Goal: Task Accomplishment & Management: Manage account settings

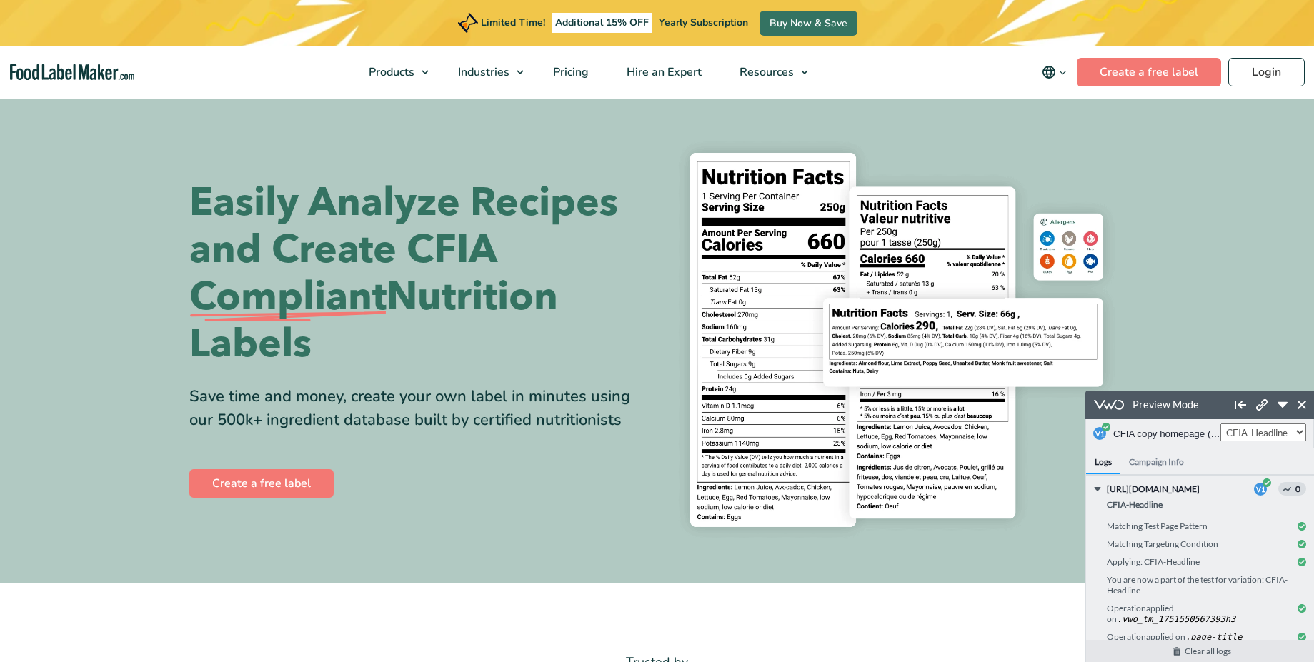
click at [1291, 525] on div "Matching Test Page Pattern" at bounding box center [1205, 526] width 199 height 18
click at [1164, 459] on h4 "Campaign Info" at bounding box center [1156, 461] width 72 height 26
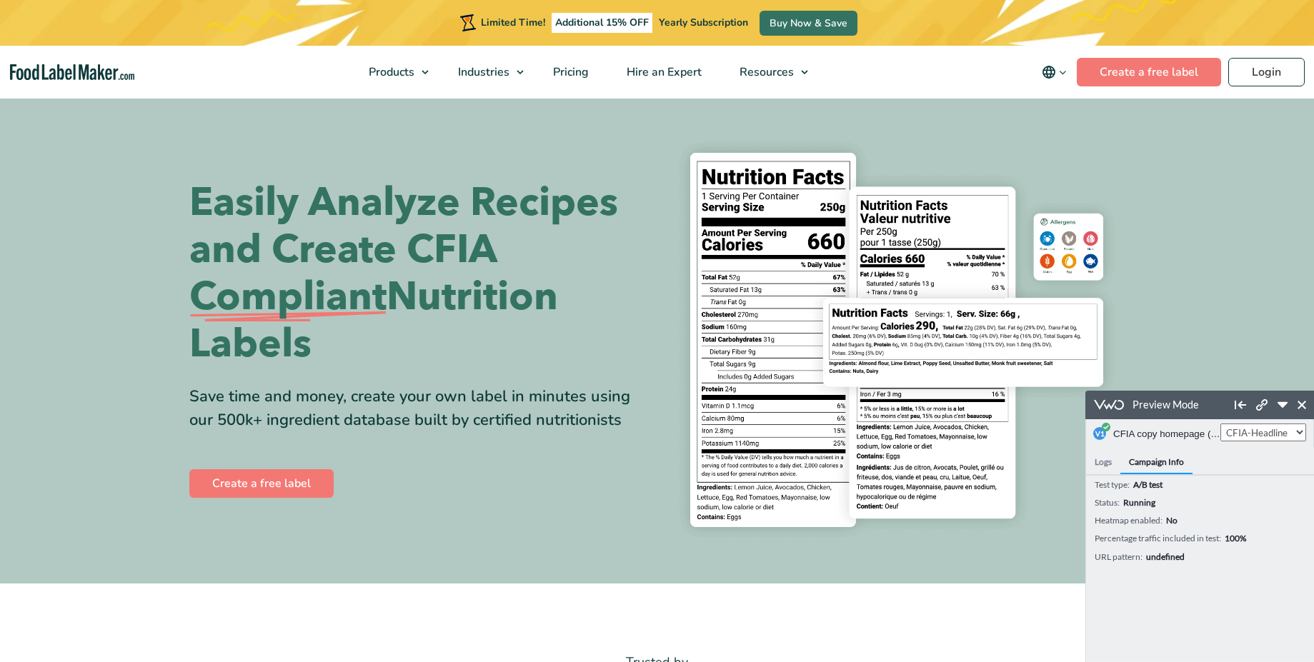
select select "1"
click at [1220, 424] on select "Control CFIA-Headline" at bounding box center [1263, 433] width 86 height 18
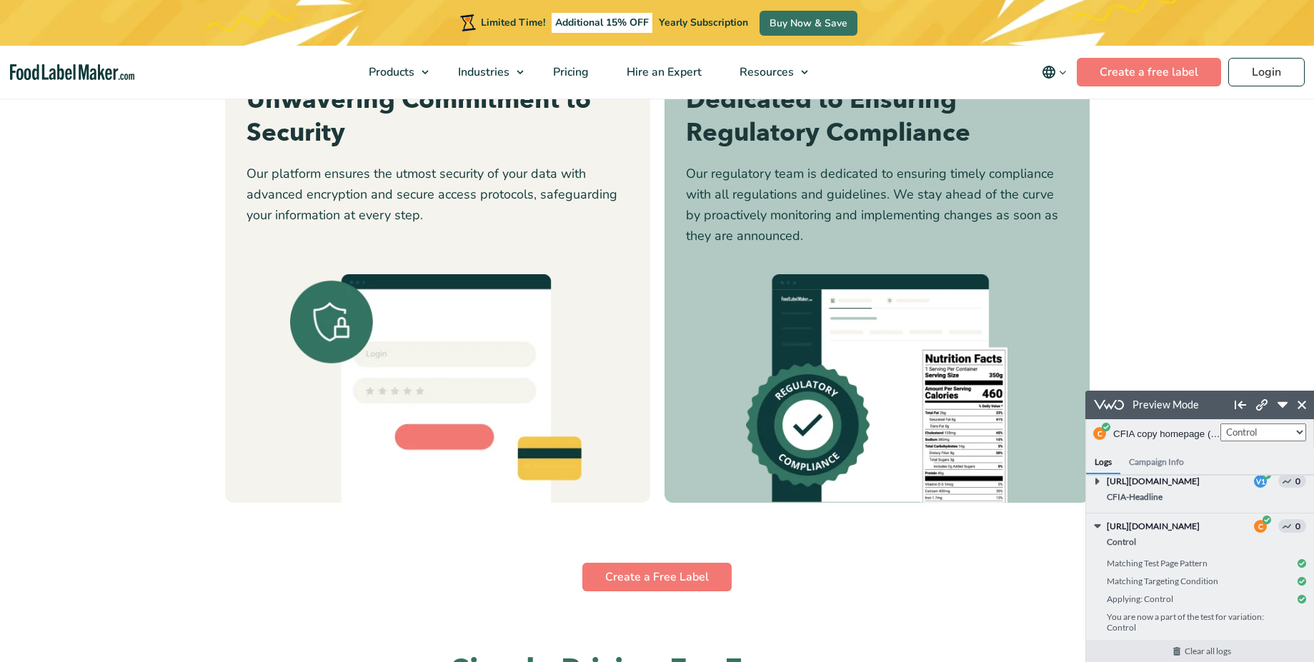
scroll to position [3896, 0]
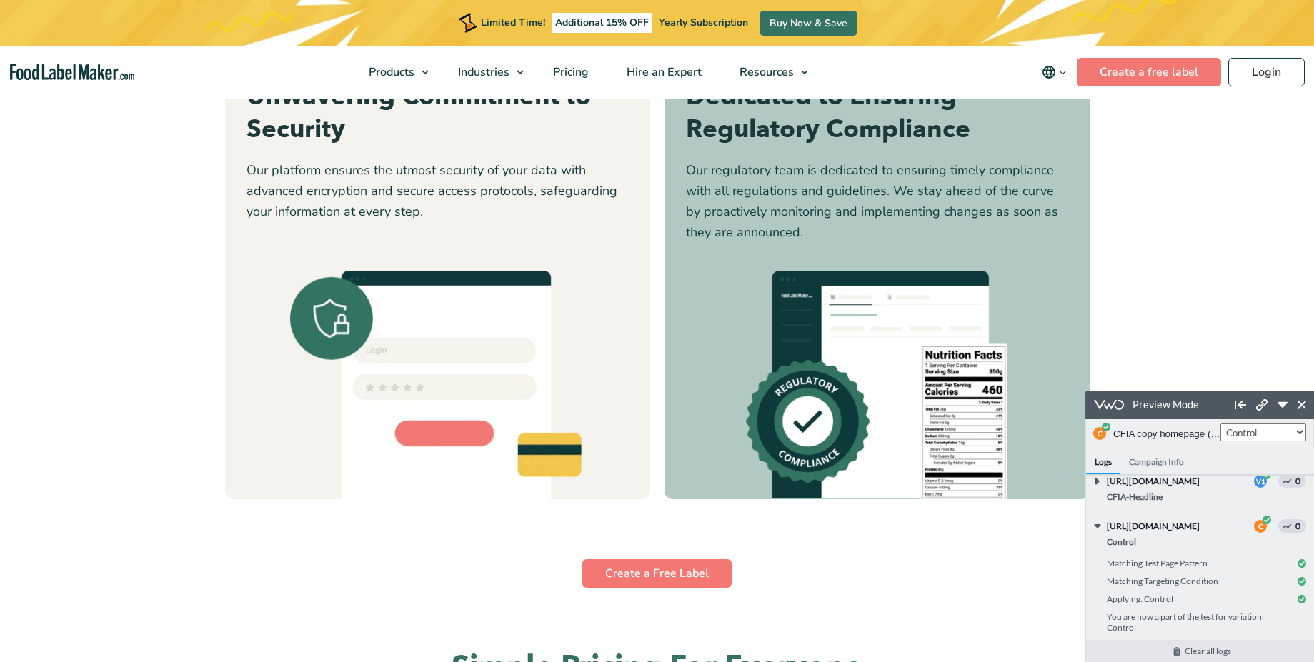
click at [641, 432] on button "2" at bounding box center [638, 432] width 7 height 7
click at [659, 433] on button "3" at bounding box center [657, 432] width 7 height 7
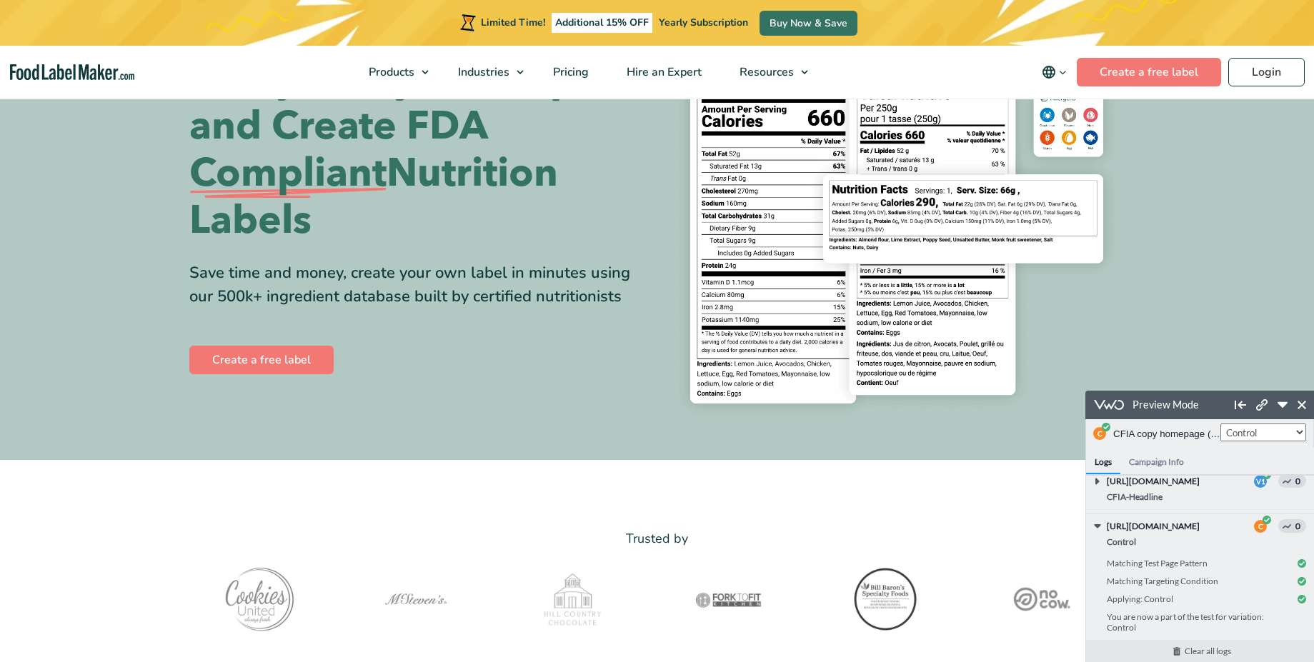
scroll to position [0, 0]
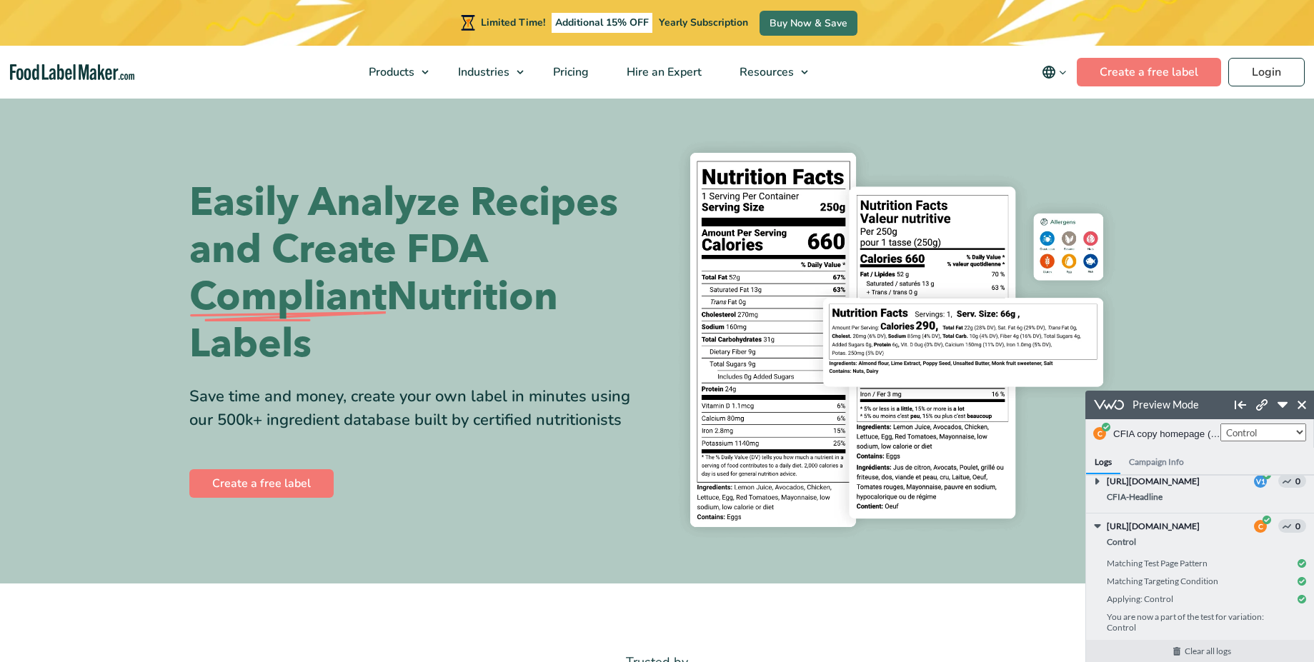
select select "2"
click at [1220, 424] on select "Control CFIA-Headline" at bounding box center [1263, 433] width 86 height 18
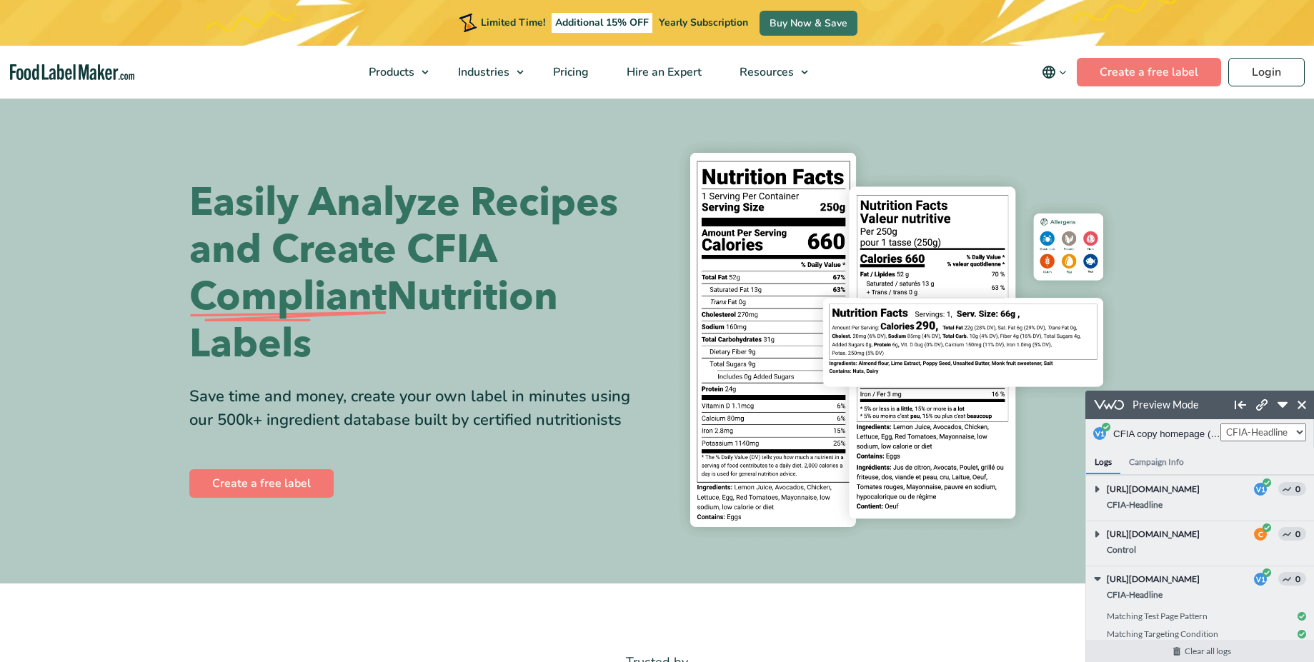
scroll to position [90, 0]
select select "1"
click at [1220, 424] on select "Control CFIA-Headline" at bounding box center [1263, 433] width 86 height 18
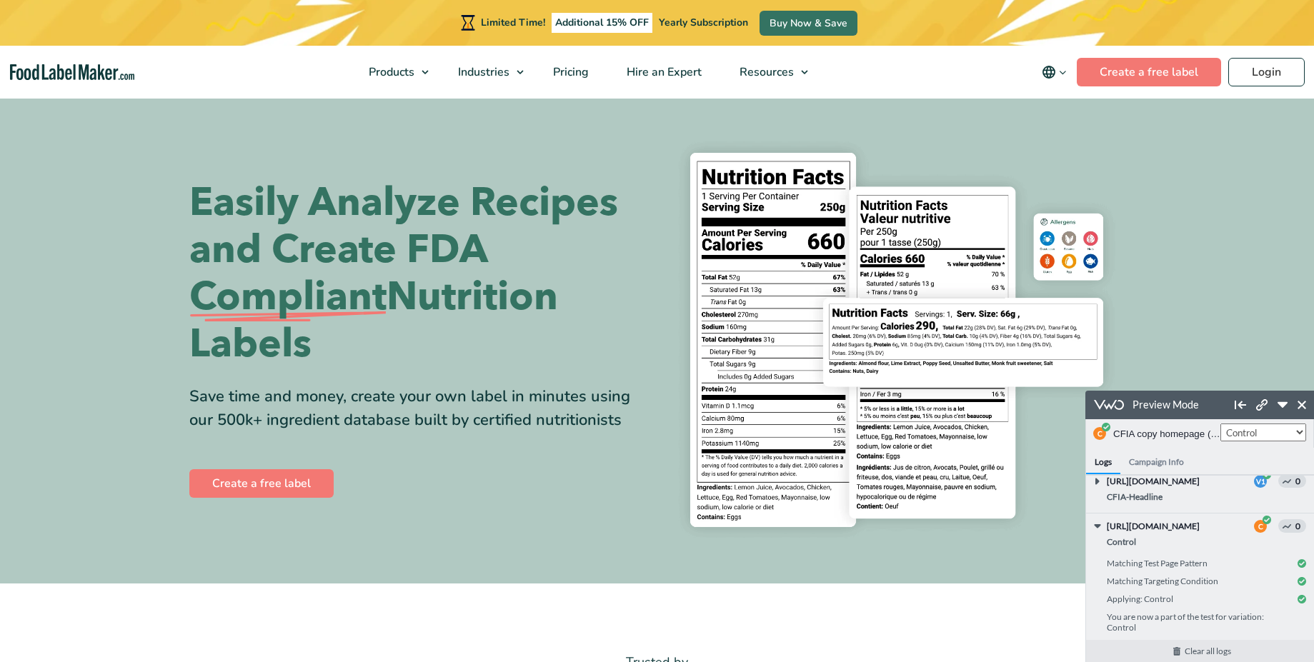
select select "2"
click at [1220, 424] on select "Control CFIA-Headline" at bounding box center [1263, 433] width 86 height 18
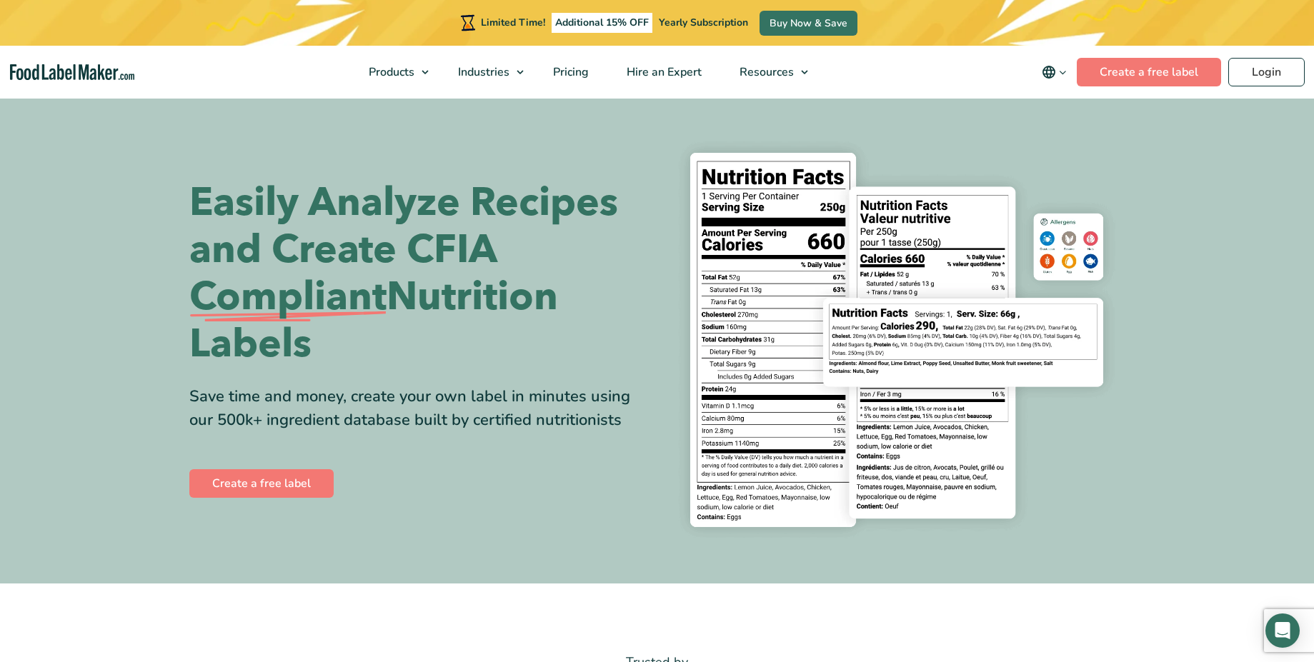
select select "2"
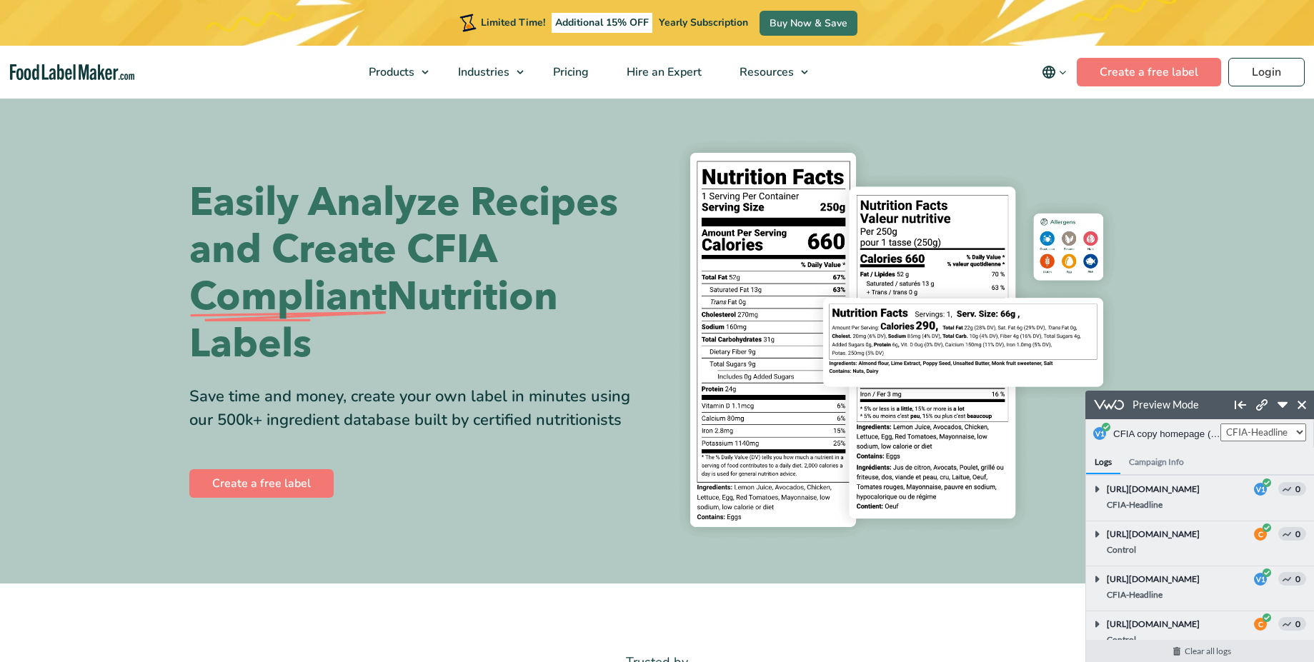
scroll to position [180, 0]
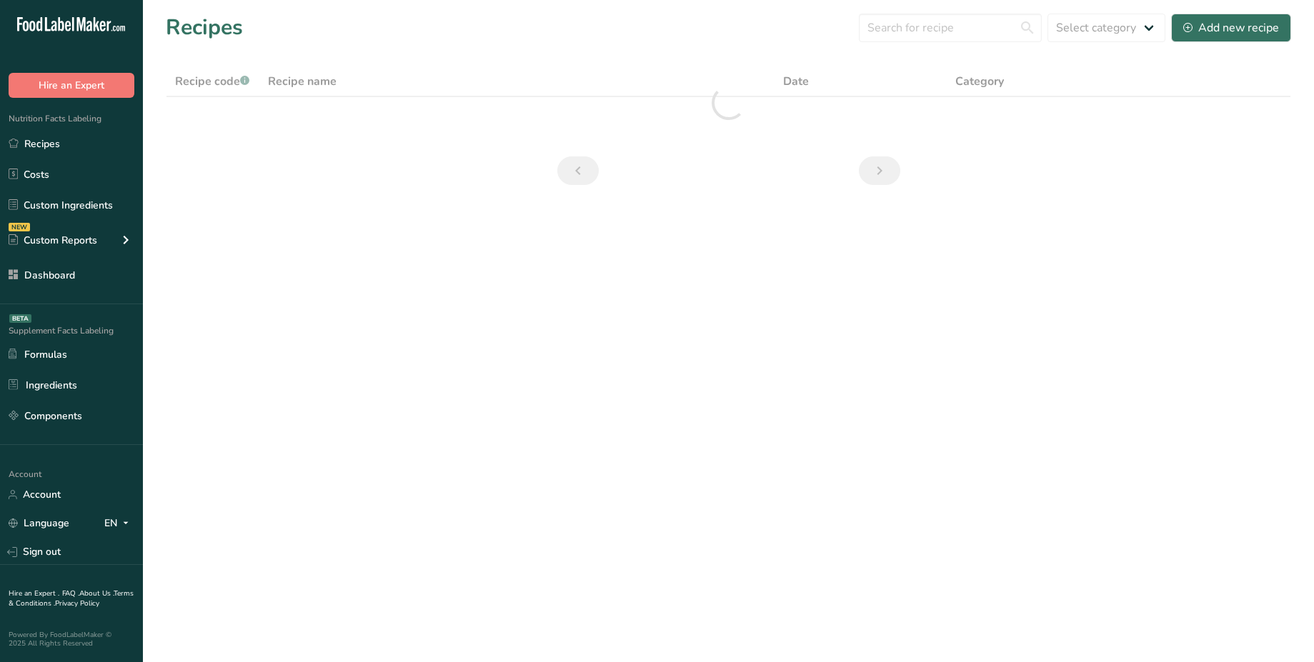
select select "2"
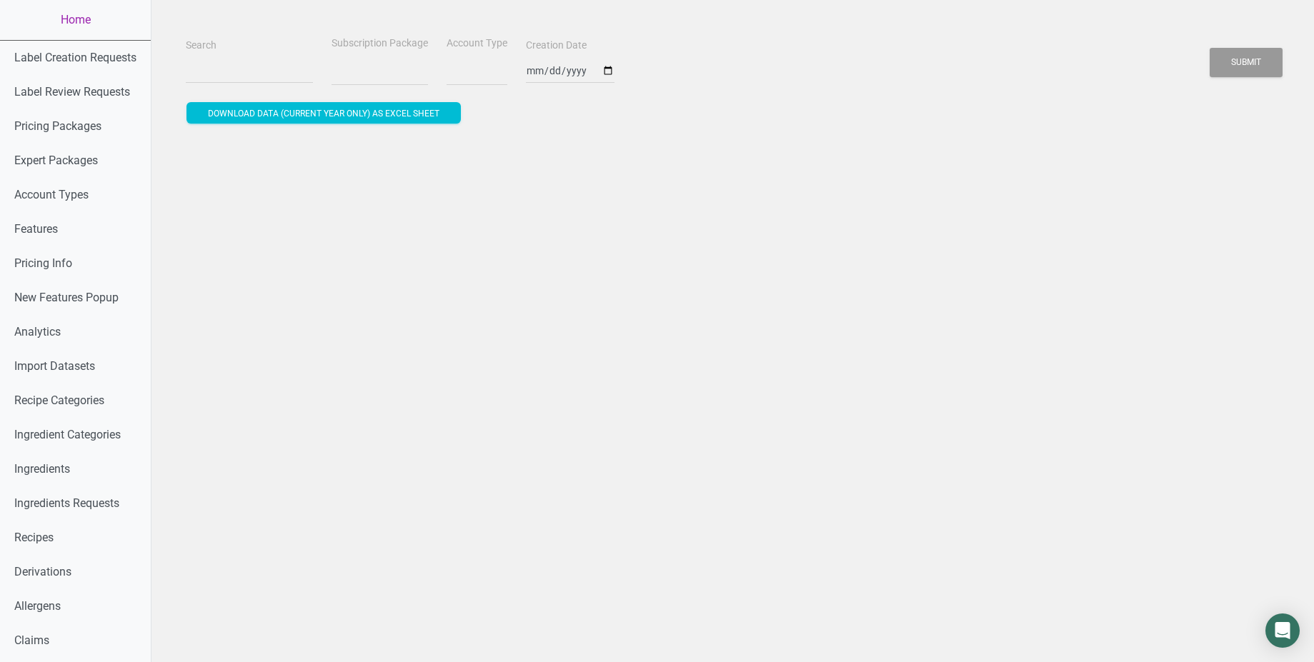
select select "2"
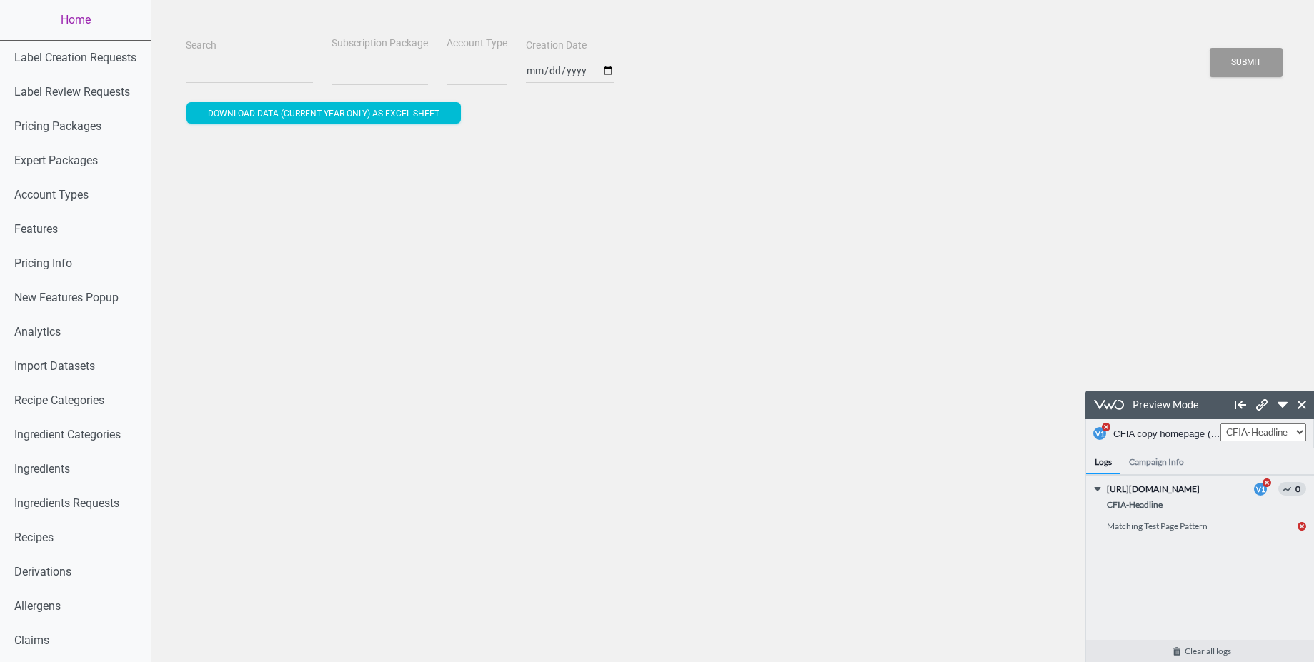
select select
click at [196, 74] on input "Search" at bounding box center [249, 71] width 127 height 26
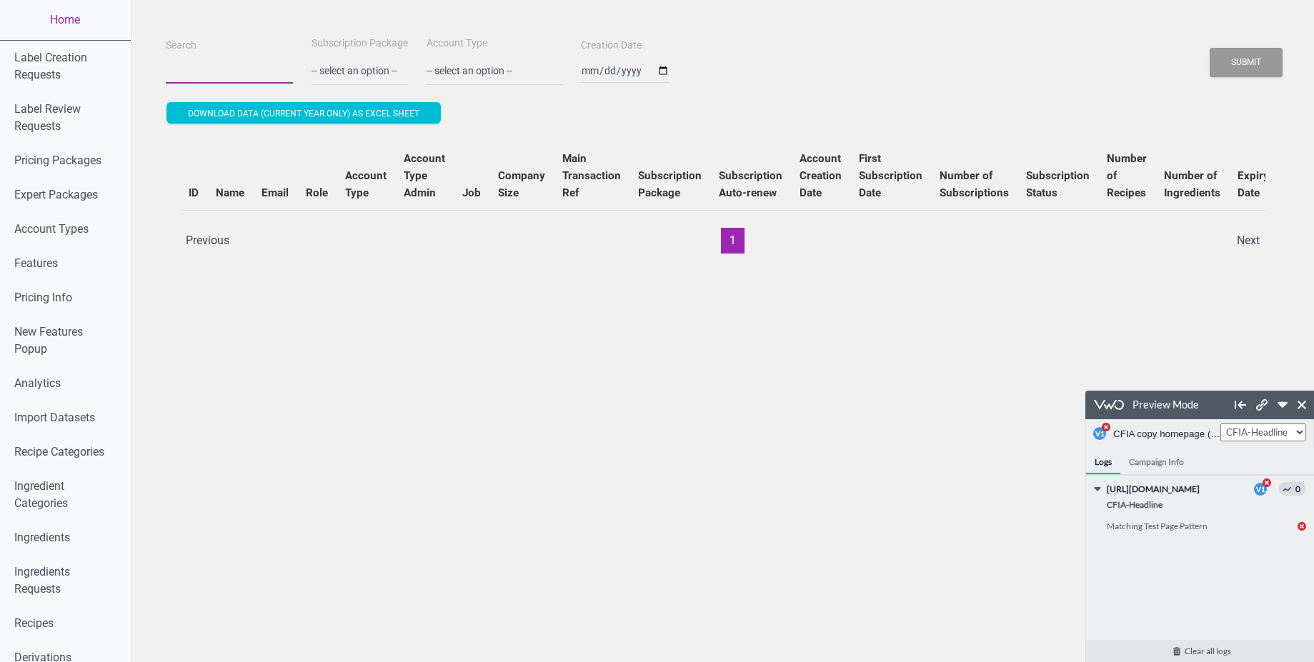
paste input "kingson.yam@harrisspice.com"
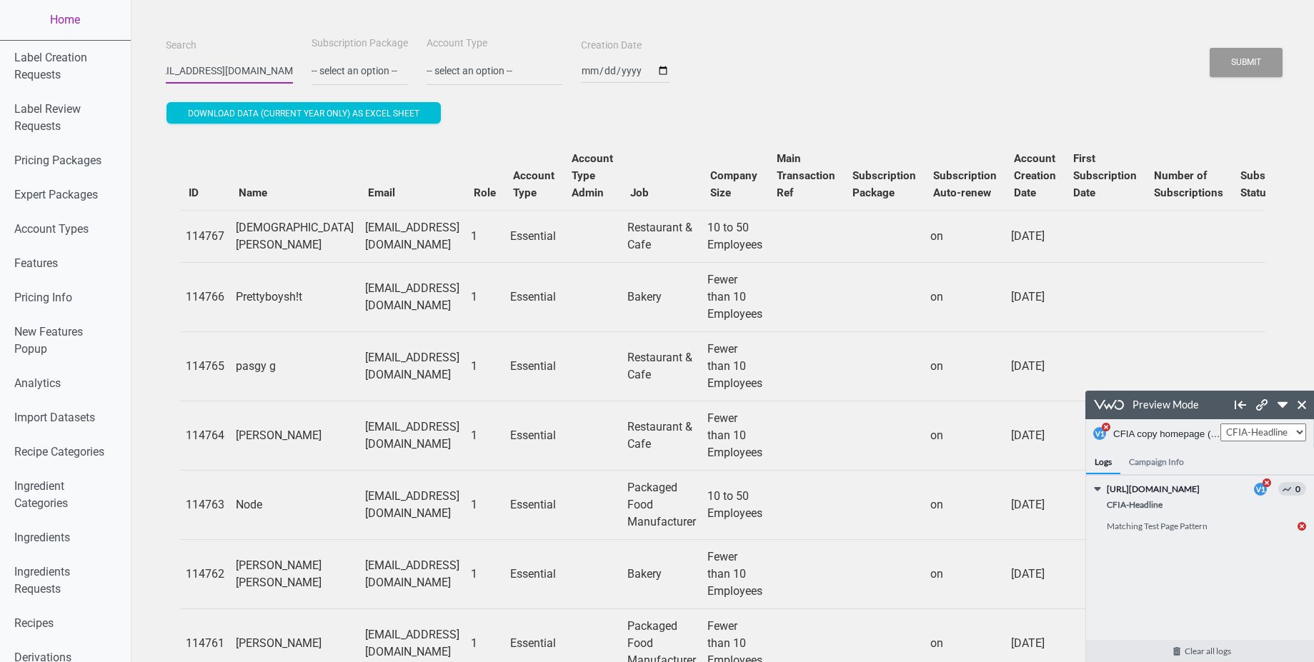
type input "kingson.yam@harrisspice.com"
click at [1209, 48] on button "Submit" at bounding box center [1245, 62] width 73 height 29
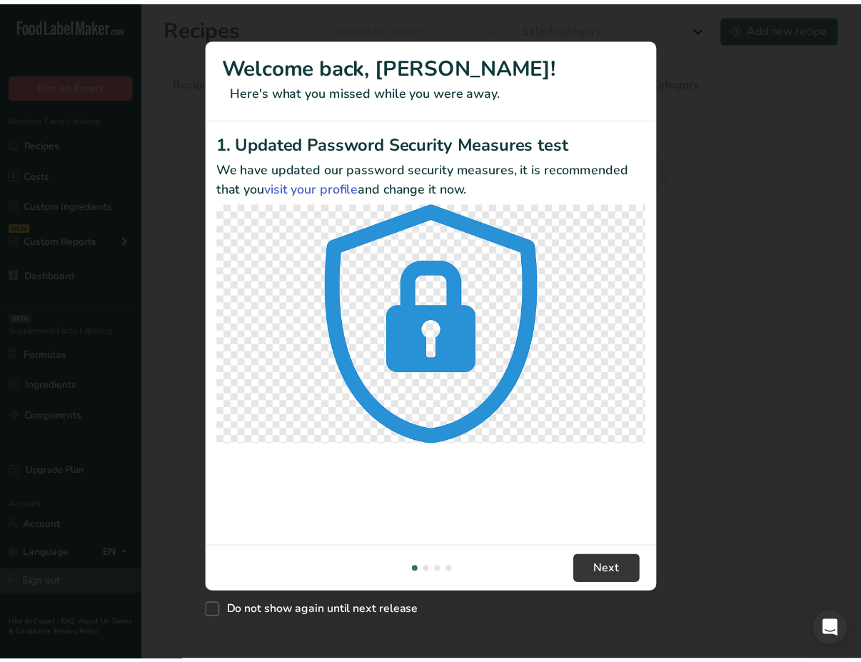
select select "2"
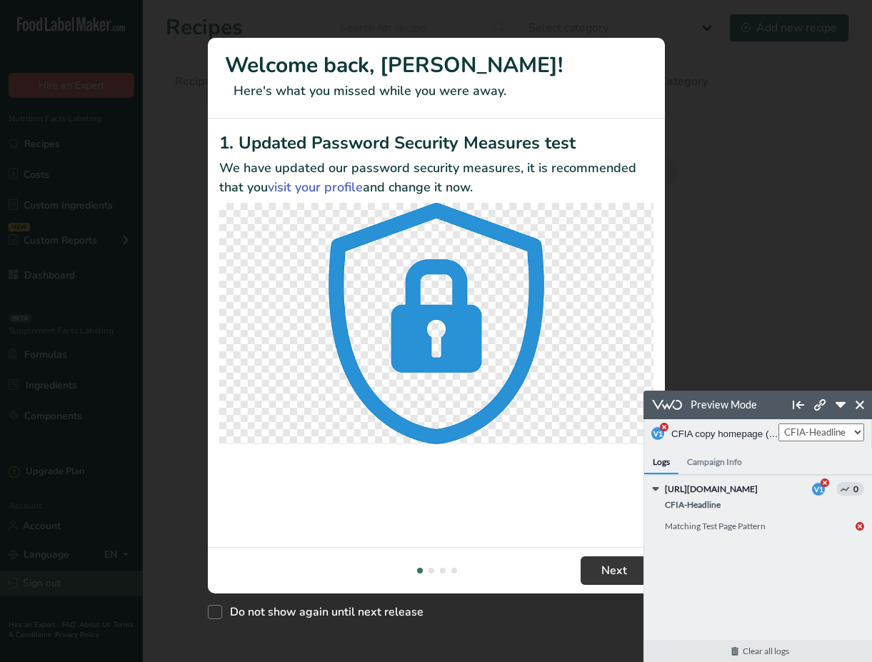
click at [40, 586] on div "New Features" at bounding box center [436, 331] width 872 height 662
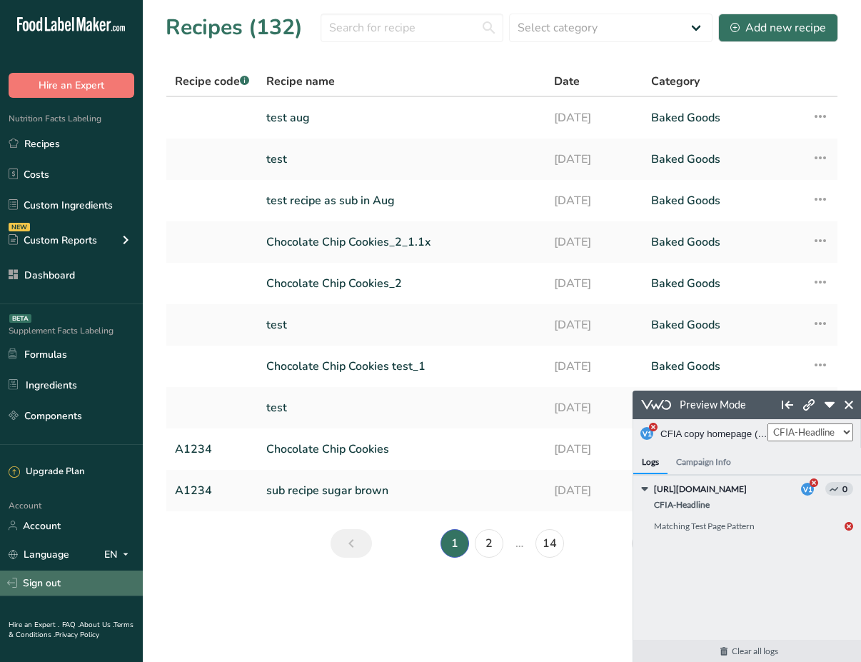
click at [46, 584] on link "Sign out" at bounding box center [71, 583] width 143 height 25
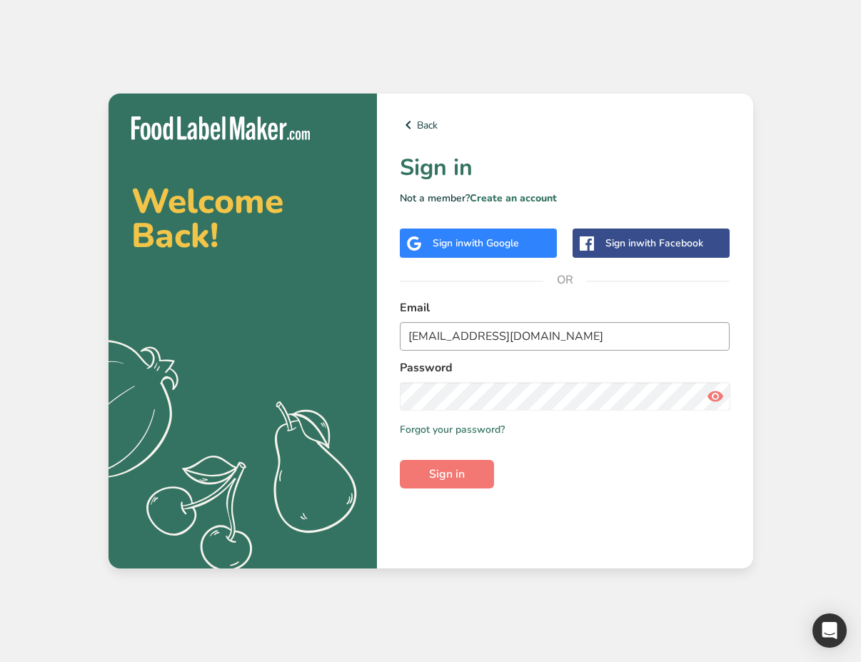
select select "2"
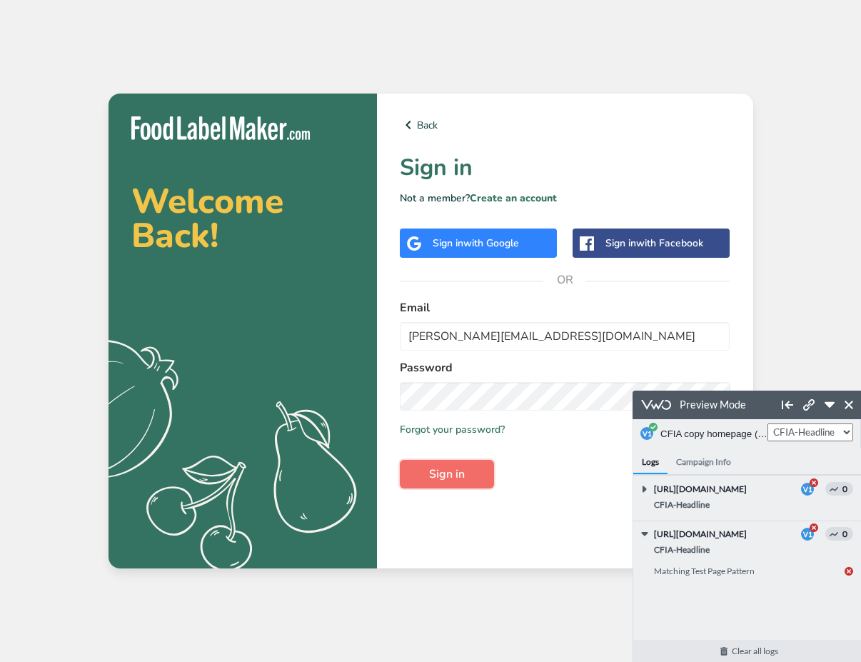
click at [451, 476] on span "Sign in" at bounding box center [447, 474] width 36 height 17
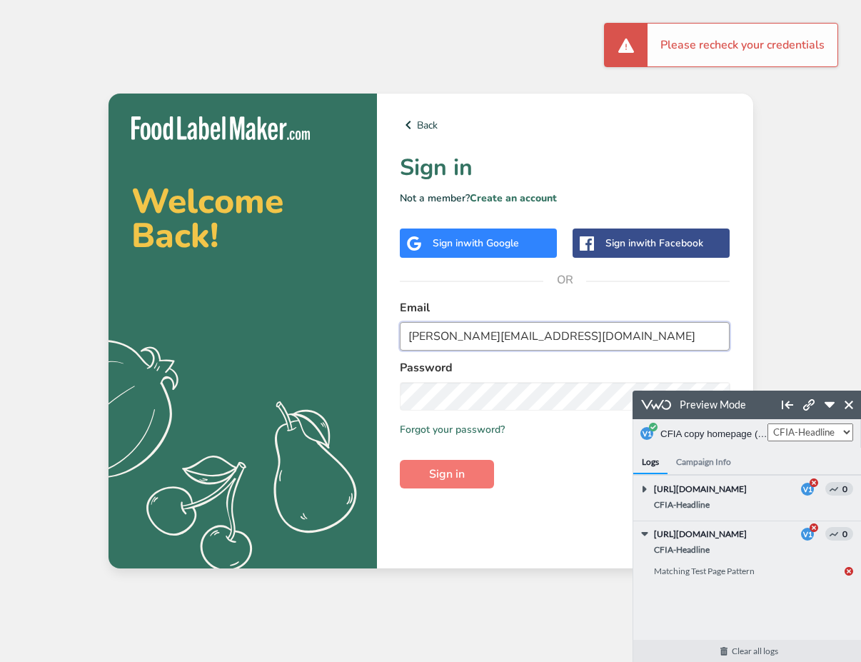
click at [551, 340] on input "[PERSON_NAME][EMAIL_ADDRESS][DOMAIN_NAME]" at bounding box center [565, 336] width 331 height 29
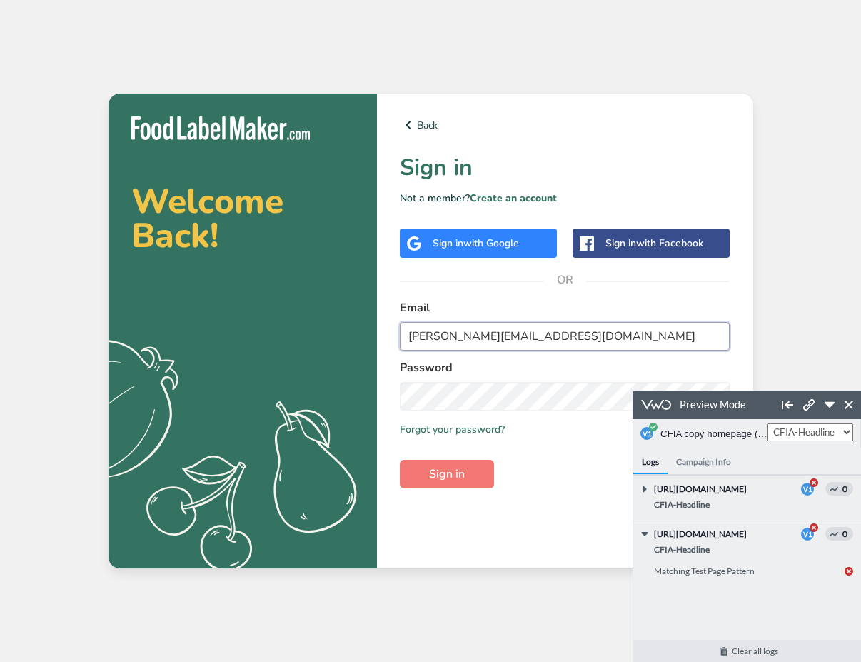
type input "[EMAIL_ADDRESS][DOMAIN_NAME]"
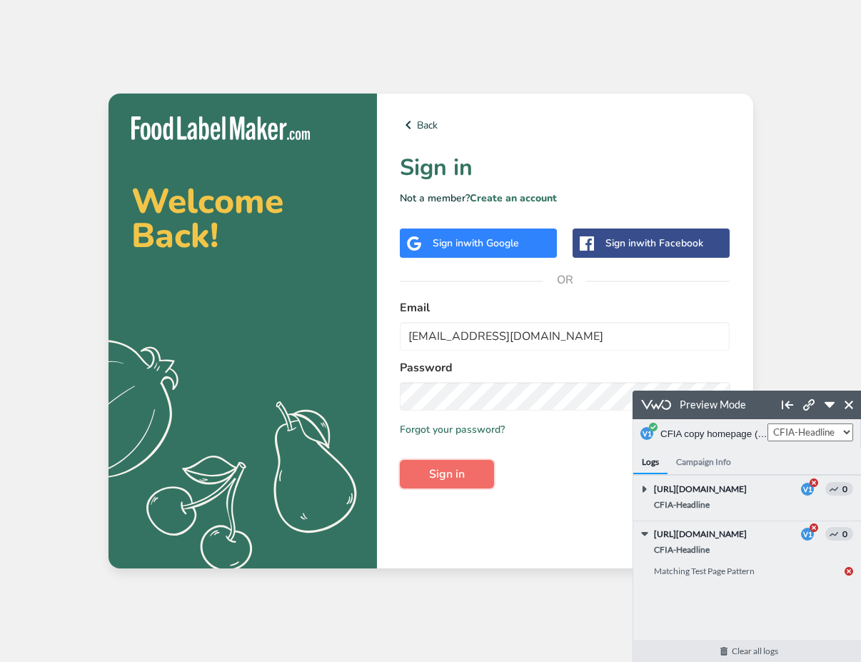
click at [433, 473] on span "Sign in" at bounding box center [447, 474] width 36 height 17
click at [854, 409] on link at bounding box center [849, 405] width 19 height 19
